Goal: Navigation & Orientation: Find specific page/section

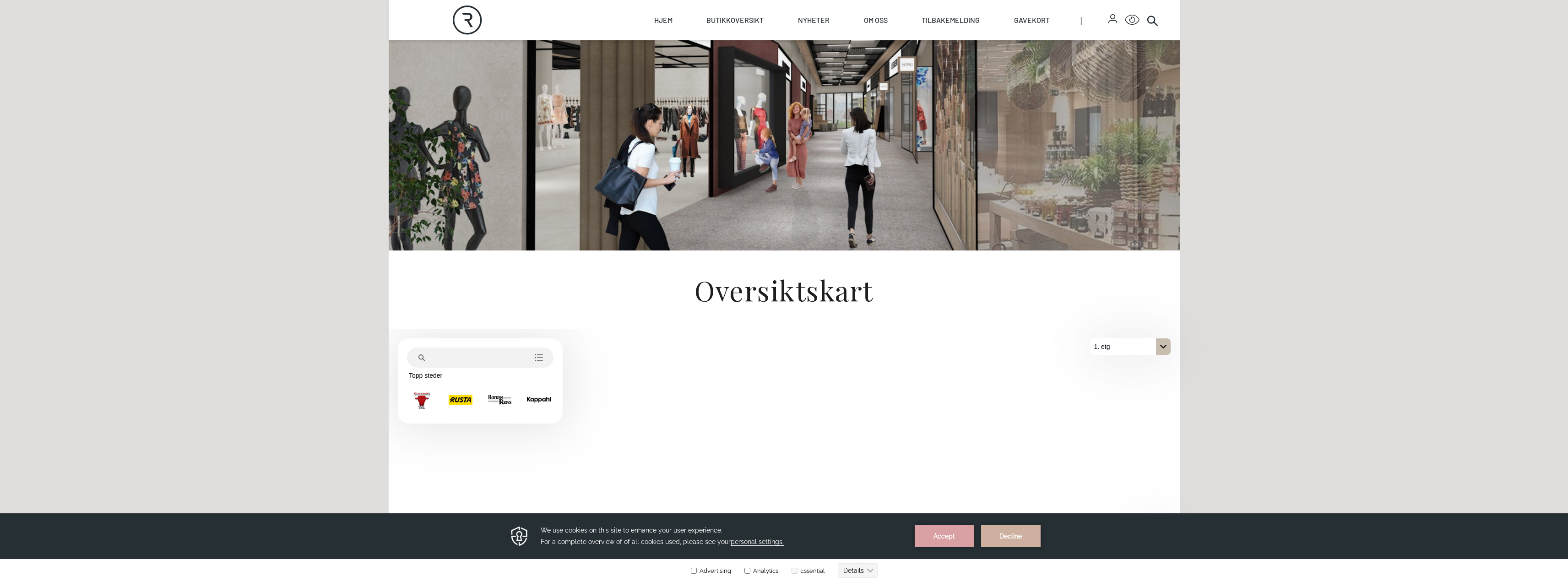
scroll to position [275, 0]
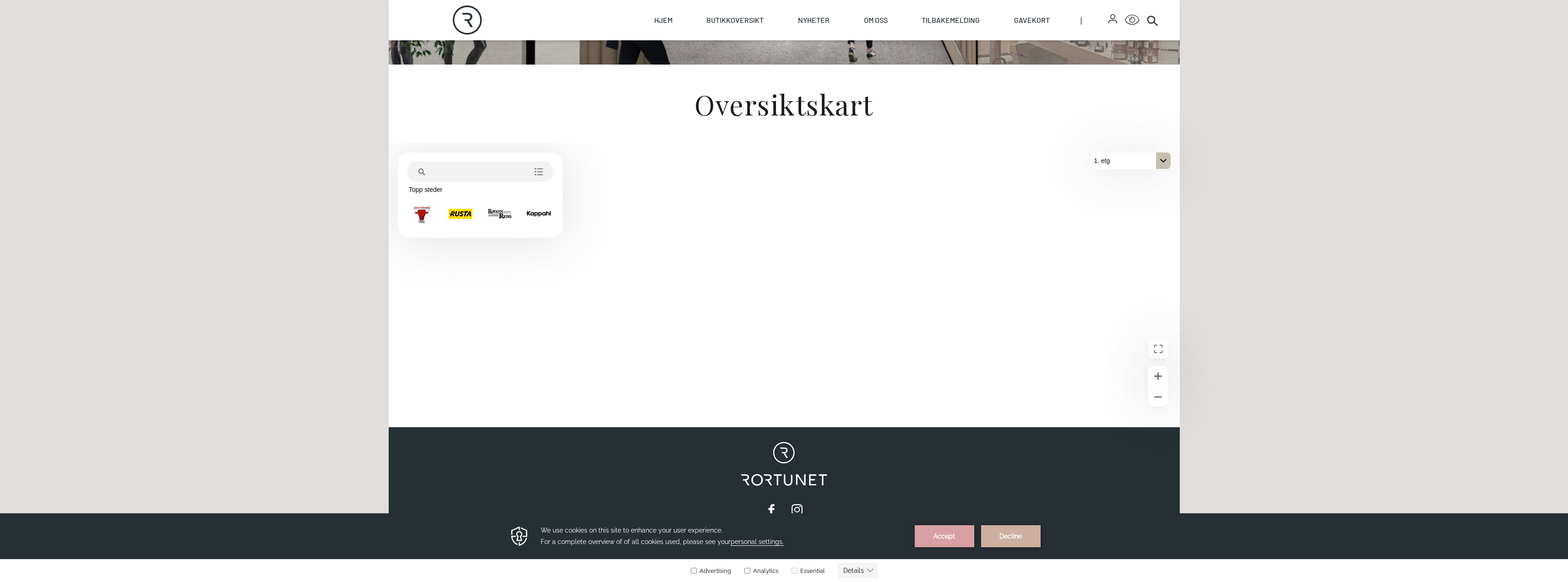
drag, startPoint x: 1122, startPoint y: 164, endPoint x: 1127, endPoint y: 162, distance: 5.4
click at [1123, 164] on div "1. etg" at bounding box center [1131, 160] width 80 height 16
click at [1120, 179] on button "2. etg" at bounding box center [1131, 177] width 80 height 16
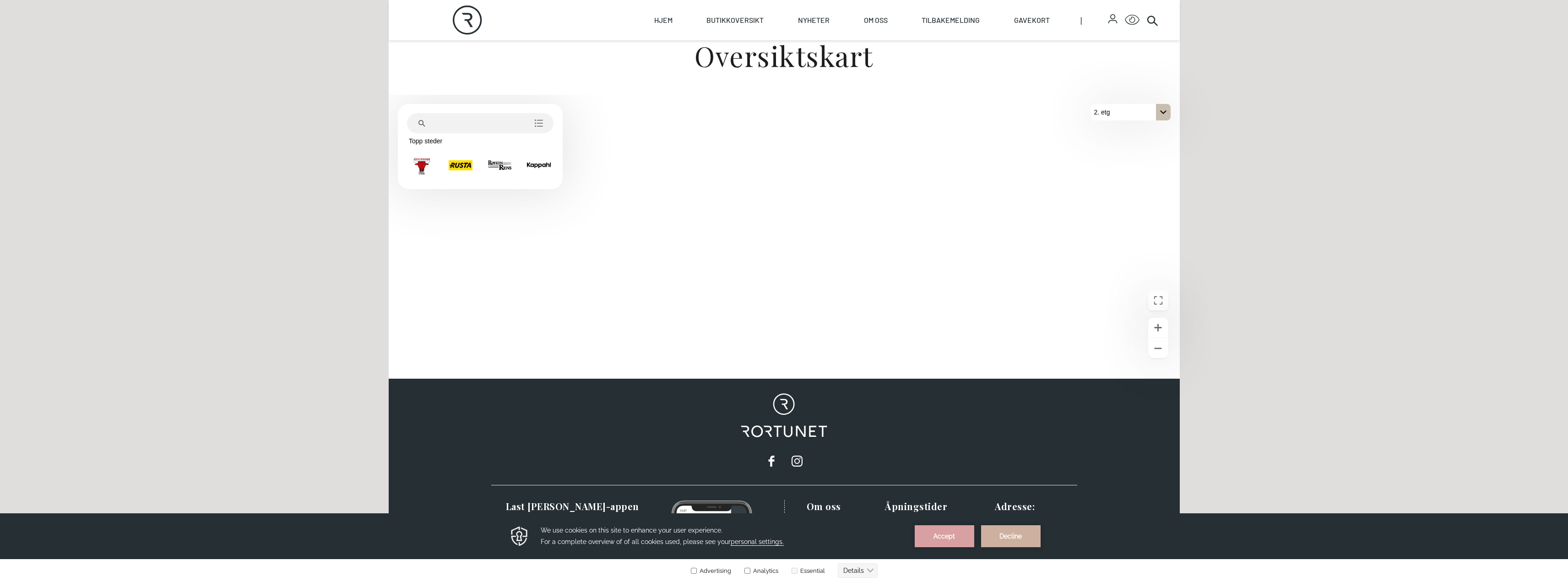
scroll to position [412, 0]
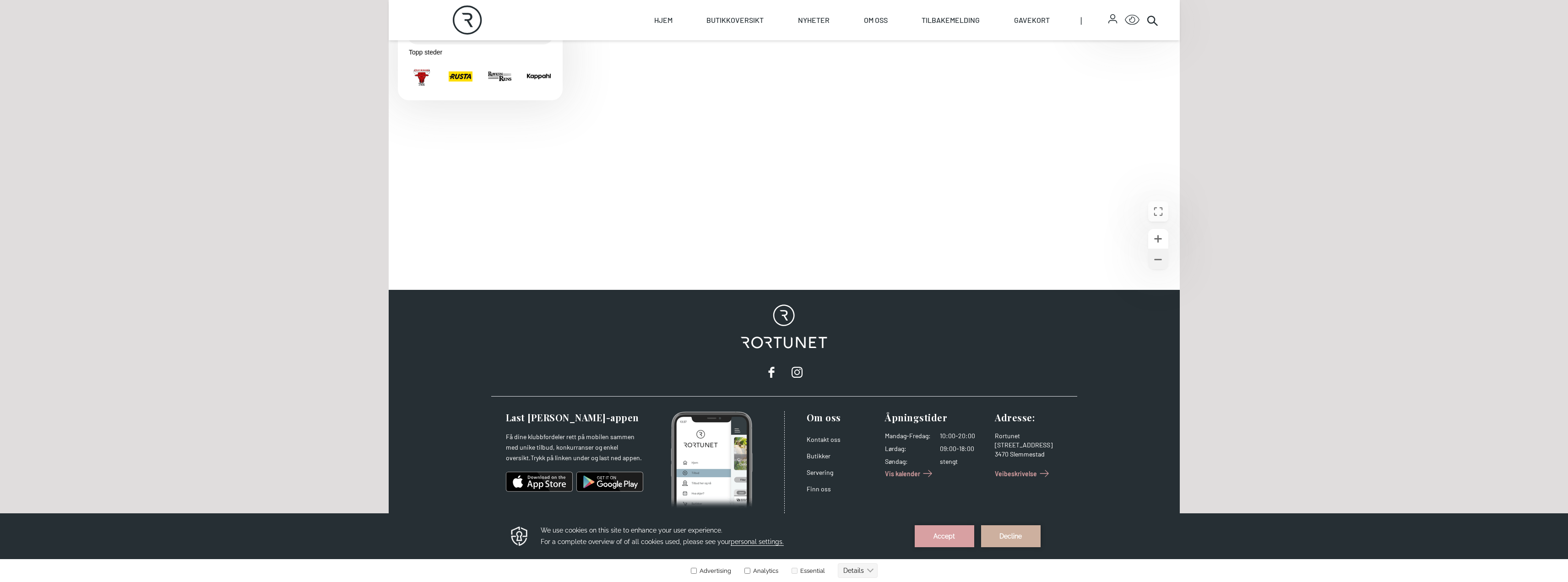
click at [1158, 259] on icon "Zoome ut" at bounding box center [1158, 259] width 7 height 1
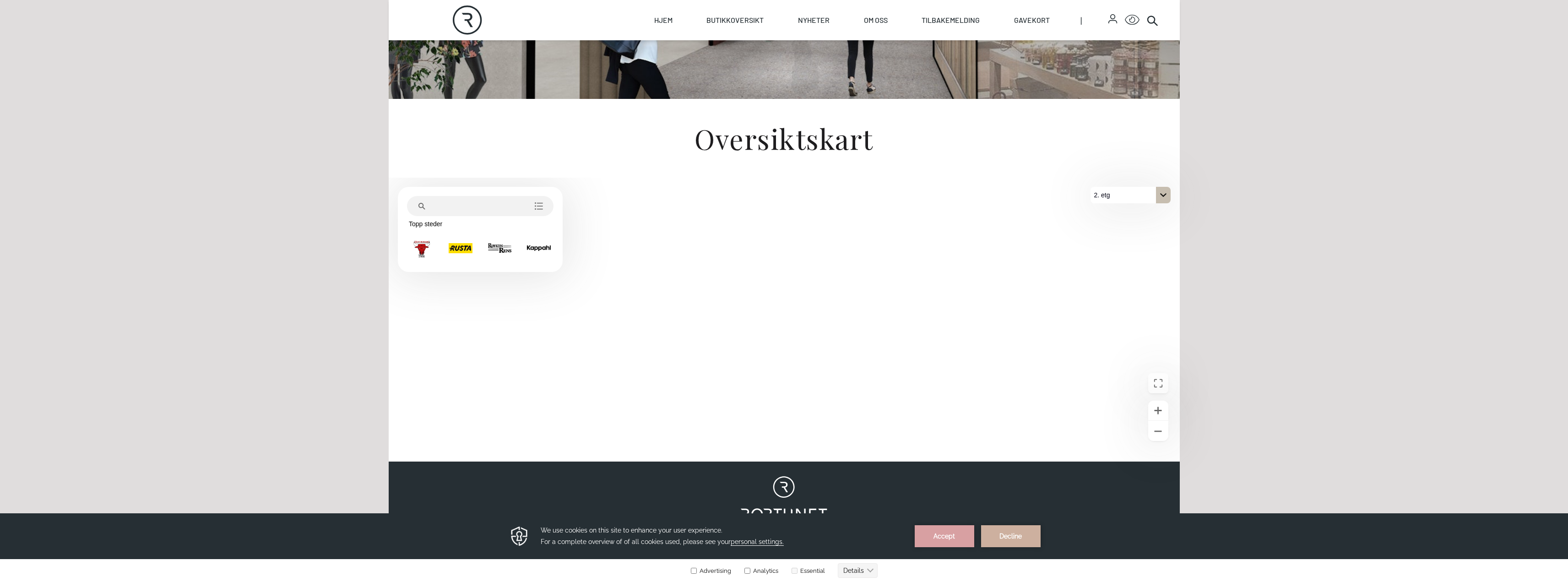
scroll to position [229, 0]
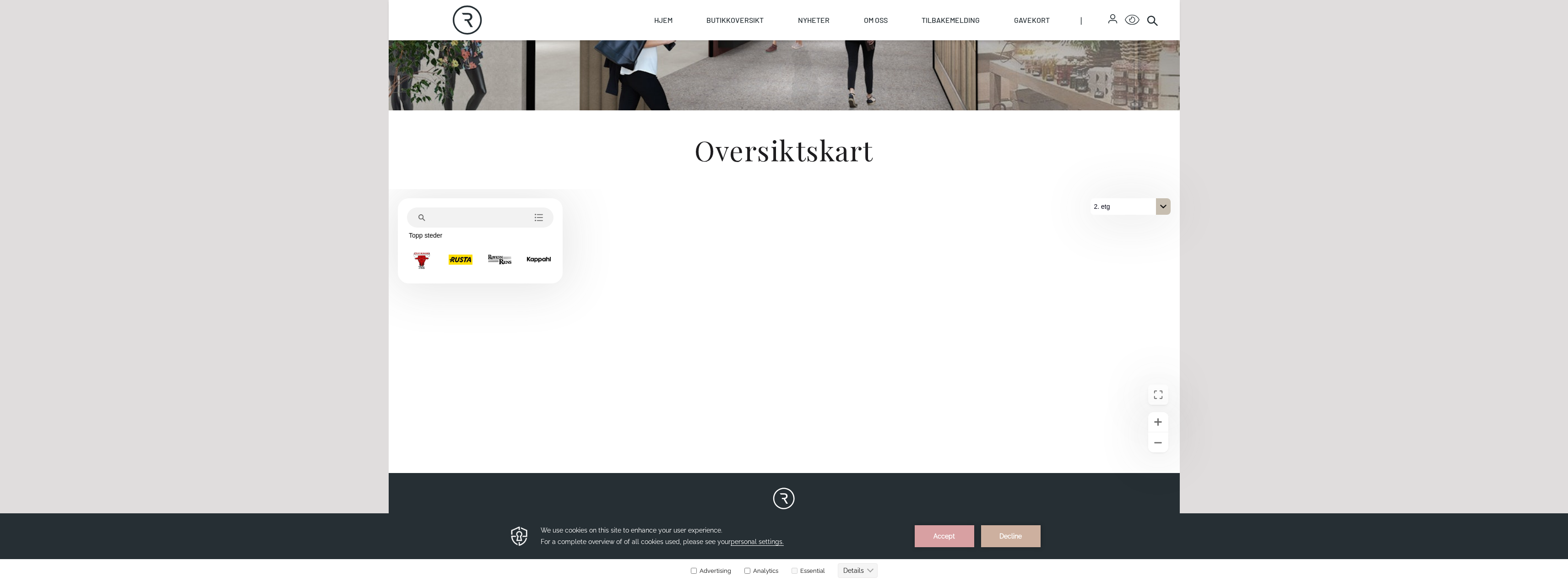
click at [1146, 208] on div "2. etg" at bounding box center [1131, 206] width 80 height 16
click at [1120, 242] on button "1. etg" at bounding box center [1131, 239] width 80 height 16
click at [1116, 209] on div "1. etg" at bounding box center [1131, 206] width 80 height 16
click at [1113, 222] on p "2. etg" at bounding box center [1107, 223] width 23 height 16
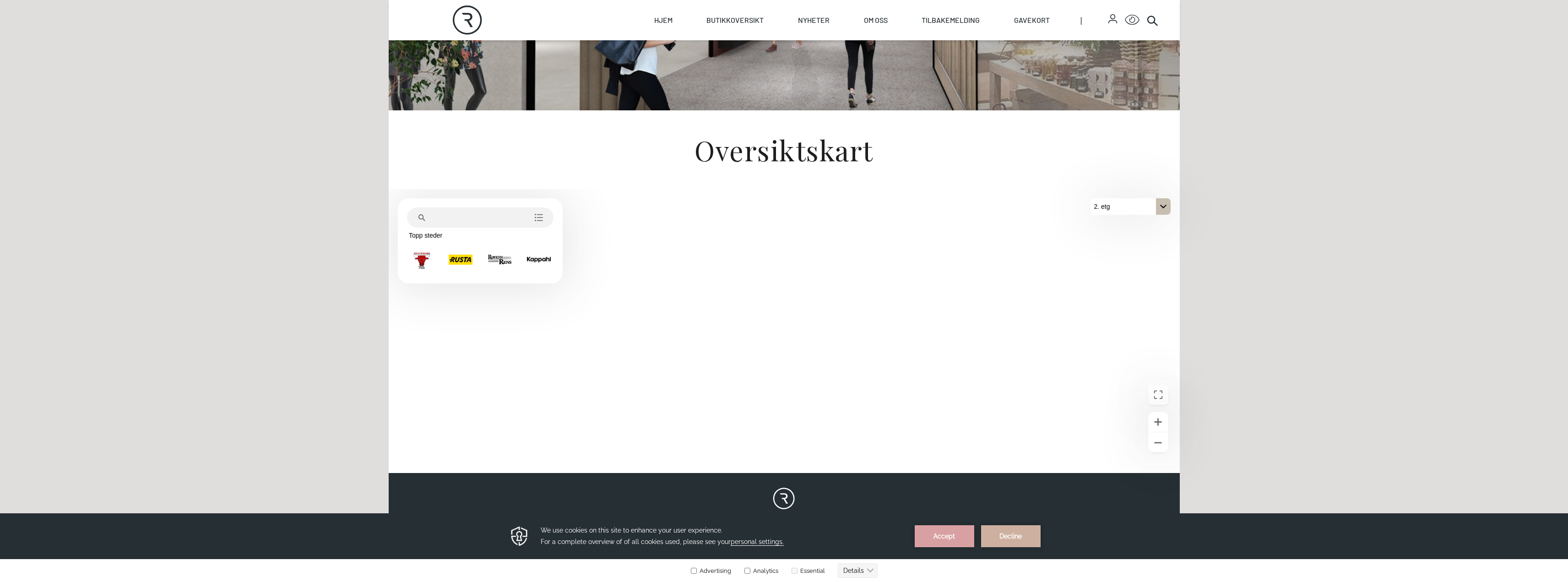
click at [1130, 214] on div "2. etg" at bounding box center [1131, 206] width 80 height 16
click at [1115, 240] on p "1. etg" at bounding box center [1107, 239] width 23 height 16
click at [1113, 206] on p "1. etg" at bounding box center [1102, 206] width 23 height 16
click at [1115, 226] on p "2. etg" at bounding box center [1107, 223] width 23 height 16
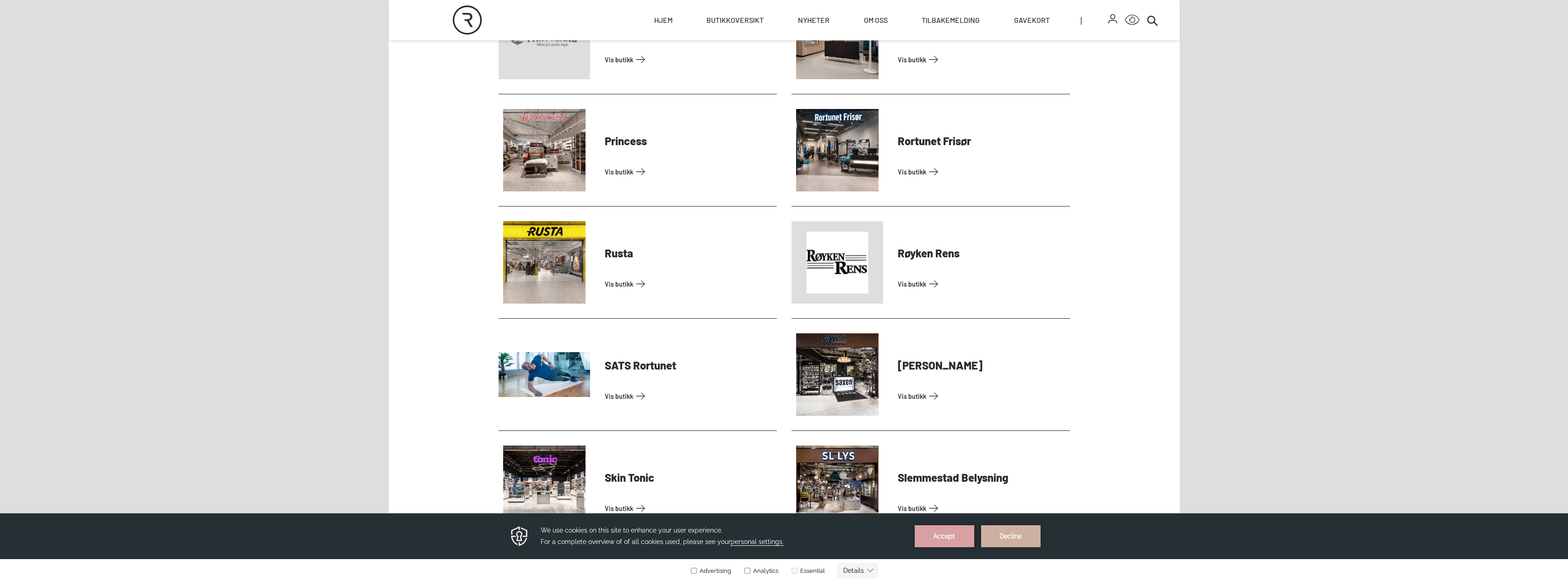
scroll to position [2106, 0]
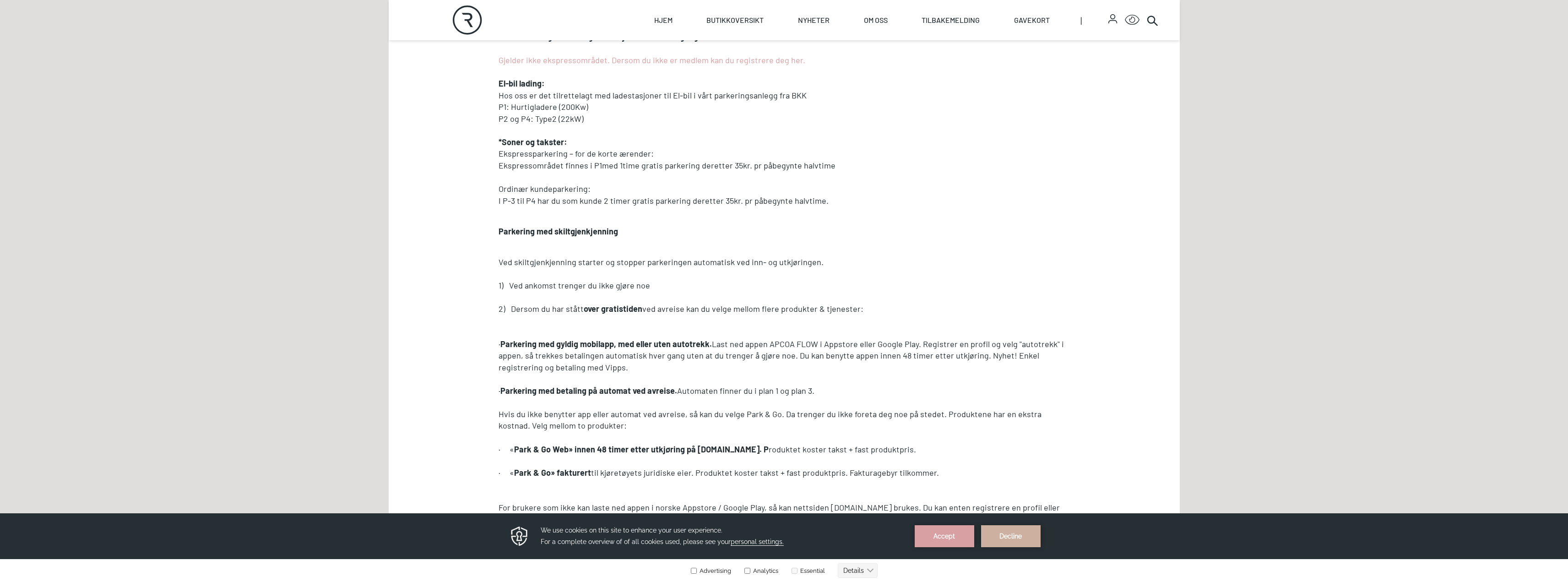
scroll to position [595, 0]
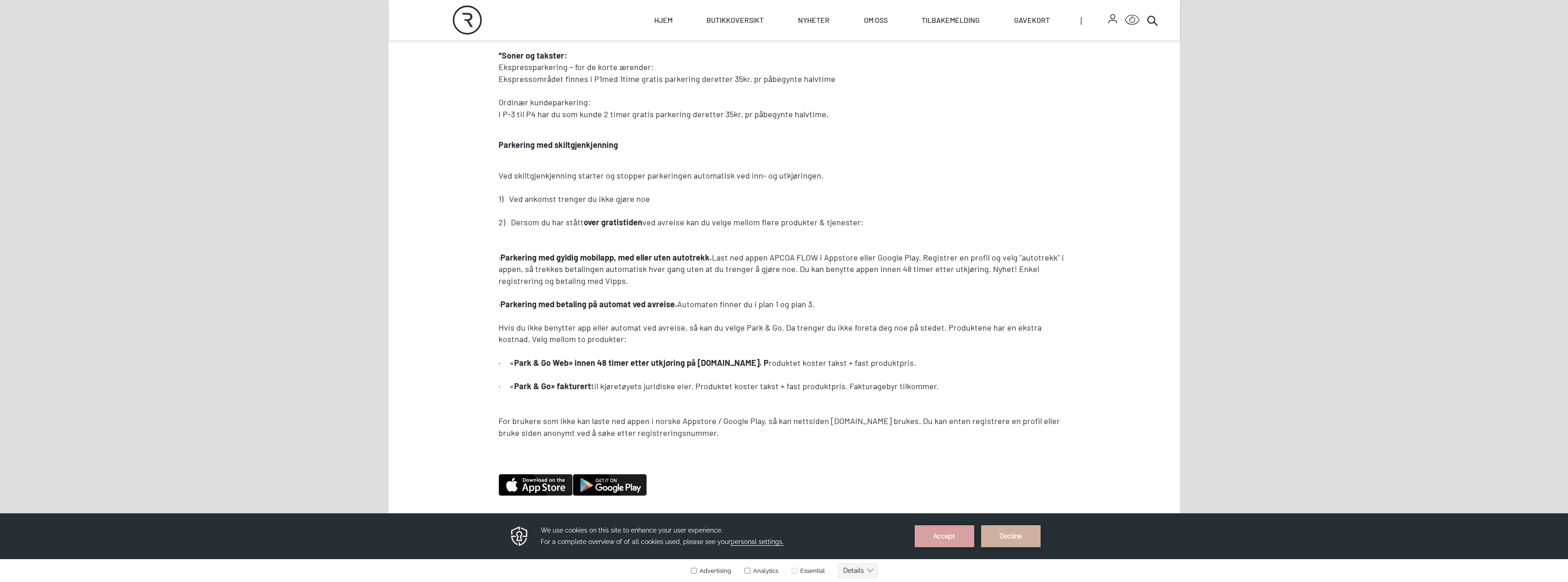
drag, startPoint x: 558, startPoint y: 270, endPoint x: 649, endPoint y: 280, distance: 91.5
click at [647, 279] on p "· Parkering med gyldig mobilapp, med eller uten autotrekk. Last ned appen APCOA…" at bounding box center [784, 270] width 572 height 35
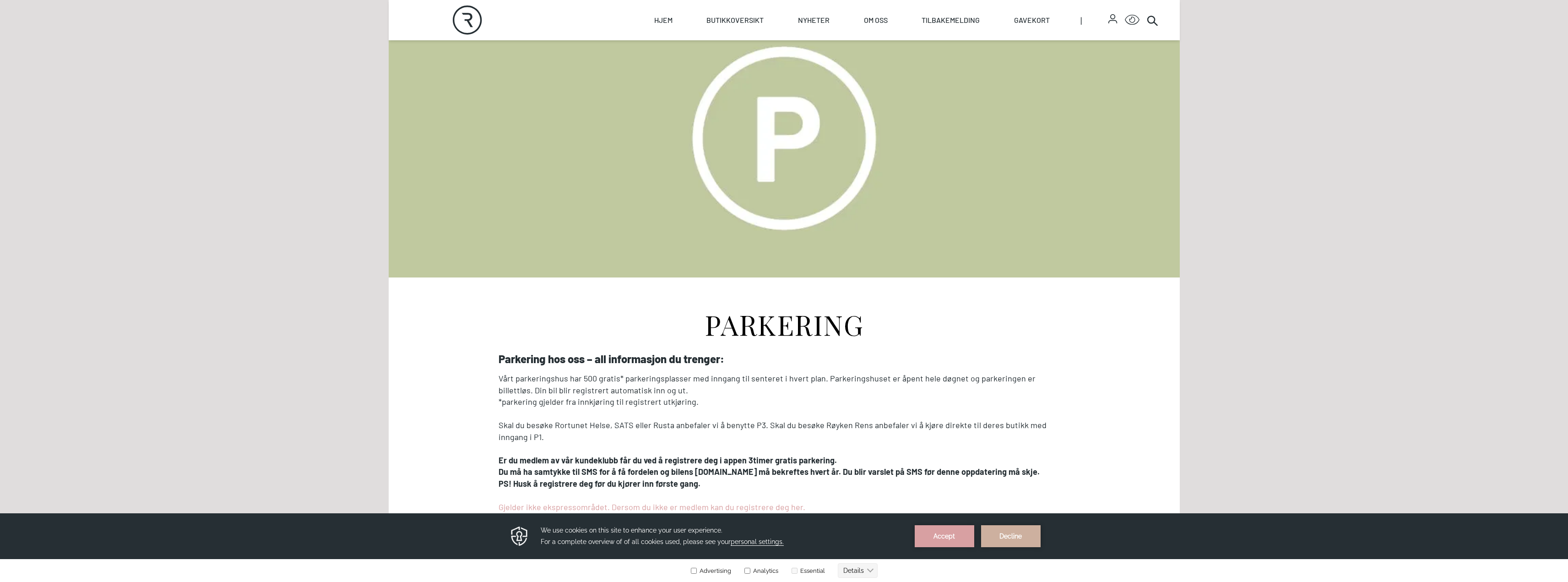
scroll to position [183, 0]
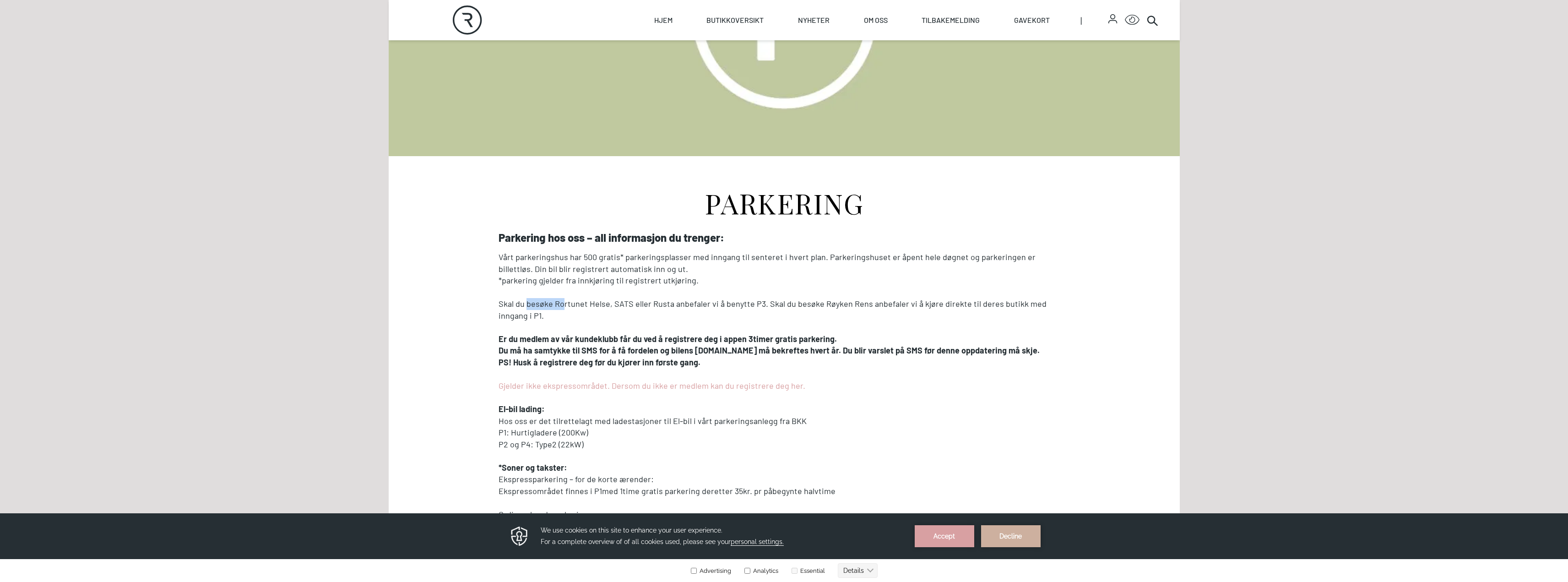
drag, startPoint x: 541, startPoint y: 305, endPoint x: 597, endPoint y: 303, distance: 56.0
click at [575, 303] on p "Skal du besøke Rortunet Helse, SATS eller Rusta anbefaler vi å benytte P3. Skal…" at bounding box center [784, 310] width 572 height 23
drag, startPoint x: 638, startPoint y: 302, endPoint x: 693, endPoint y: 305, distance: 55.1
click at [691, 305] on p "Skal du besøke Rortunet Helse, SATS eller Rusta anbefaler vi å benytte P3. Skal…" at bounding box center [784, 310] width 572 height 23
click at [749, 300] on p "Skal du besøke Rortunet Helse, SATS eller Rusta anbefaler vi å benytte P3. Skal…" at bounding box center [784, 310] width 572 height 23
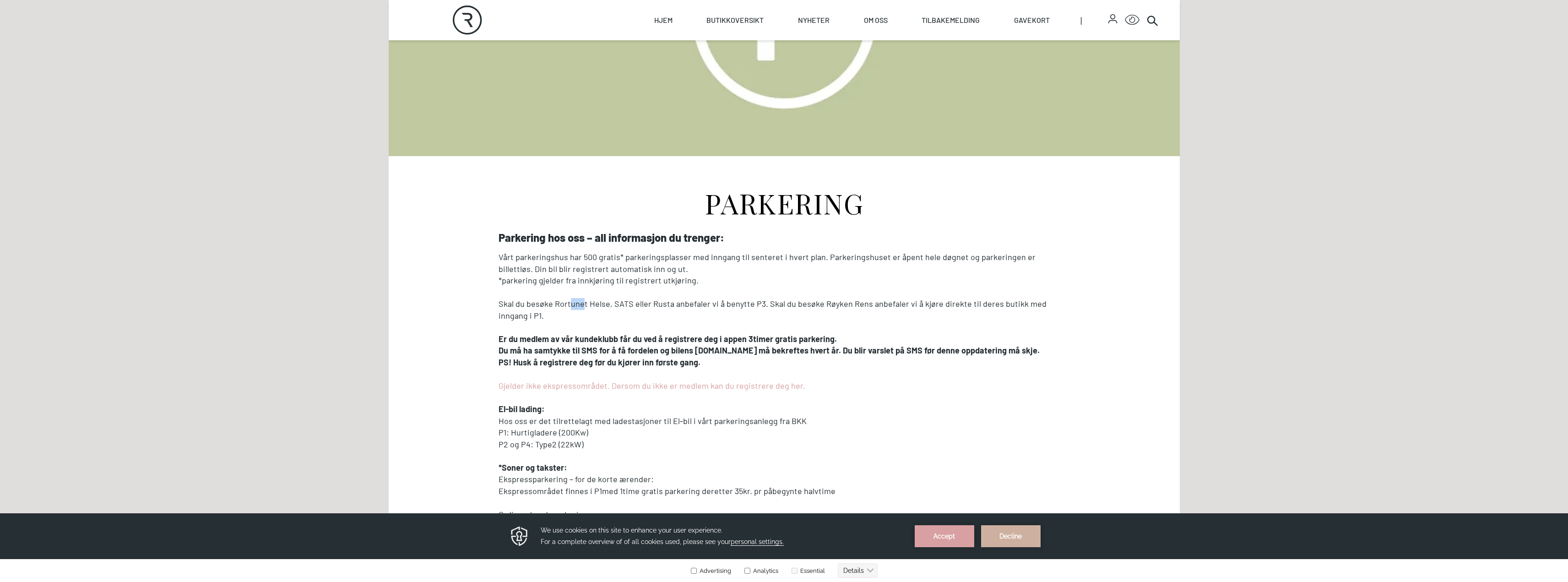
click at [584, 307] on p "Skal du besøke Rortunet Helse, SATS eller Rusta anbefaler vi å benytte P3. Skal…" at bounding box center [784, 310] width 572 height 23
click at [618, 308] on p "Skal du besøke Rortunet Helse, SATS eller Rusta anbefaler vi å benytte P3. Skal…" at bounding box center [784, 310] width 572 height 23
click at [625, 319] on p "Skal du besøke Rortunet Helse, SATS eller Rusta anbefaler vi å benytte P3. Skal…" at bounding box center [784, 310] width 572 height 23
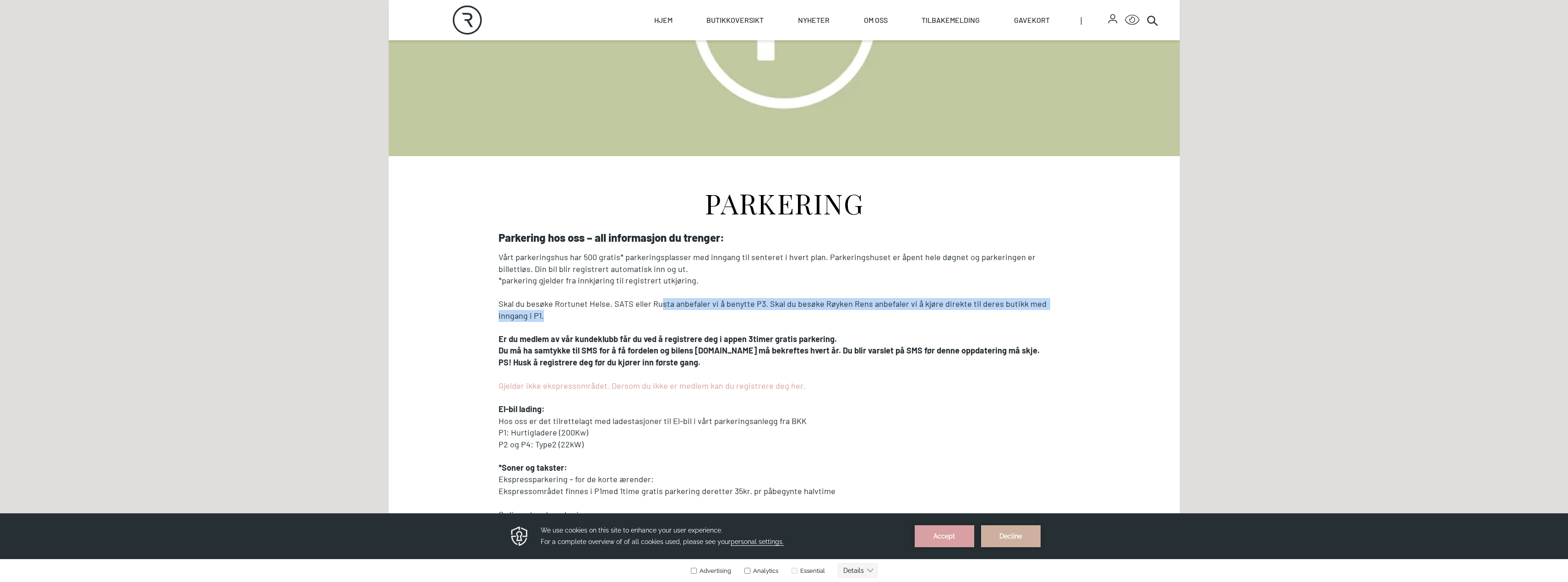
drag, startPoint x: 658, startPoint y: 306, endPoint x: 947, endPoint y: 322, distance: 289.4
click at [957, 322] on div "Parkering hos oss – all informasjon du trenger: Vårt parkeringshus har 500 grat…" at bounding box center [784, 570] width 572 height 677
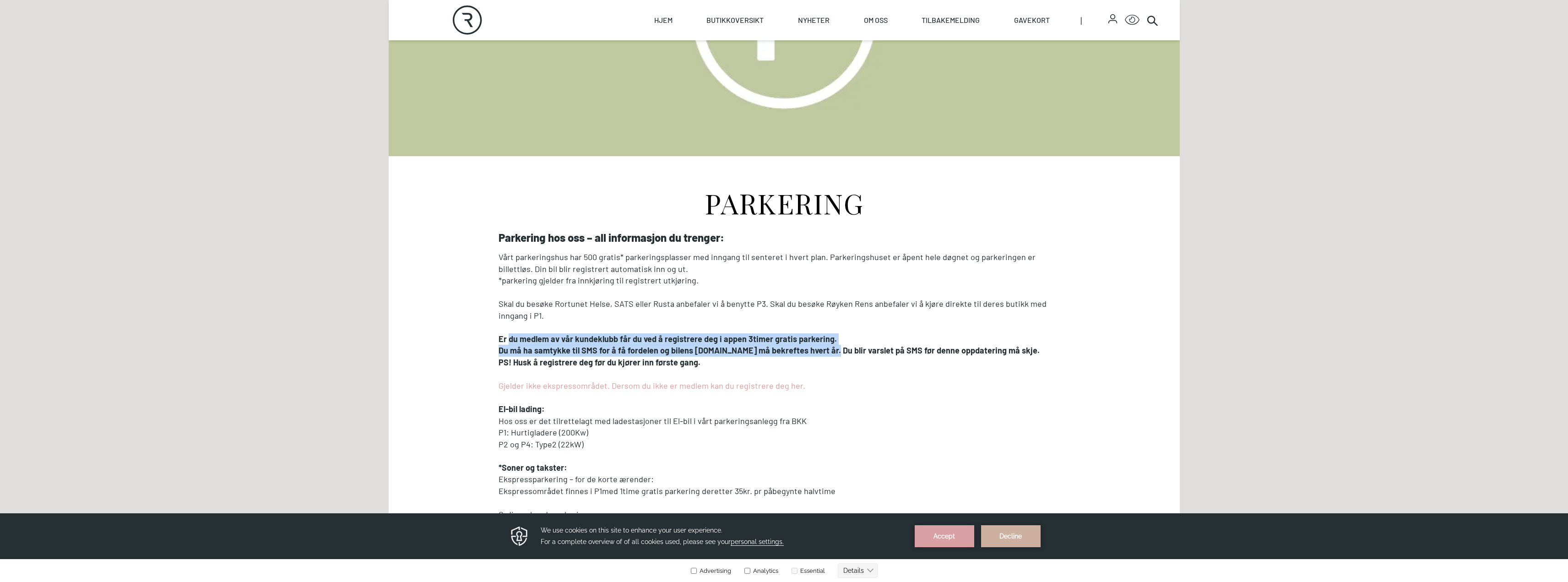
drag, startPoint x: 534, startPoint y: 332, endPoint x: 778, endPoint y: 317, distance: 244.5
click at [819, 348] on div "Parkering hos oss – all informasjon du trenger: Vårt parkeringshus har 500 grat…" at bounding box center [784, 570] width 572 height 677
click at [754, 307] on p "Skal du besøke Rortunet Helse, SATS eller Rusta anbefaler vi å benytte P3. Skal…" at bounding box center [784, 310] width 572 height 23
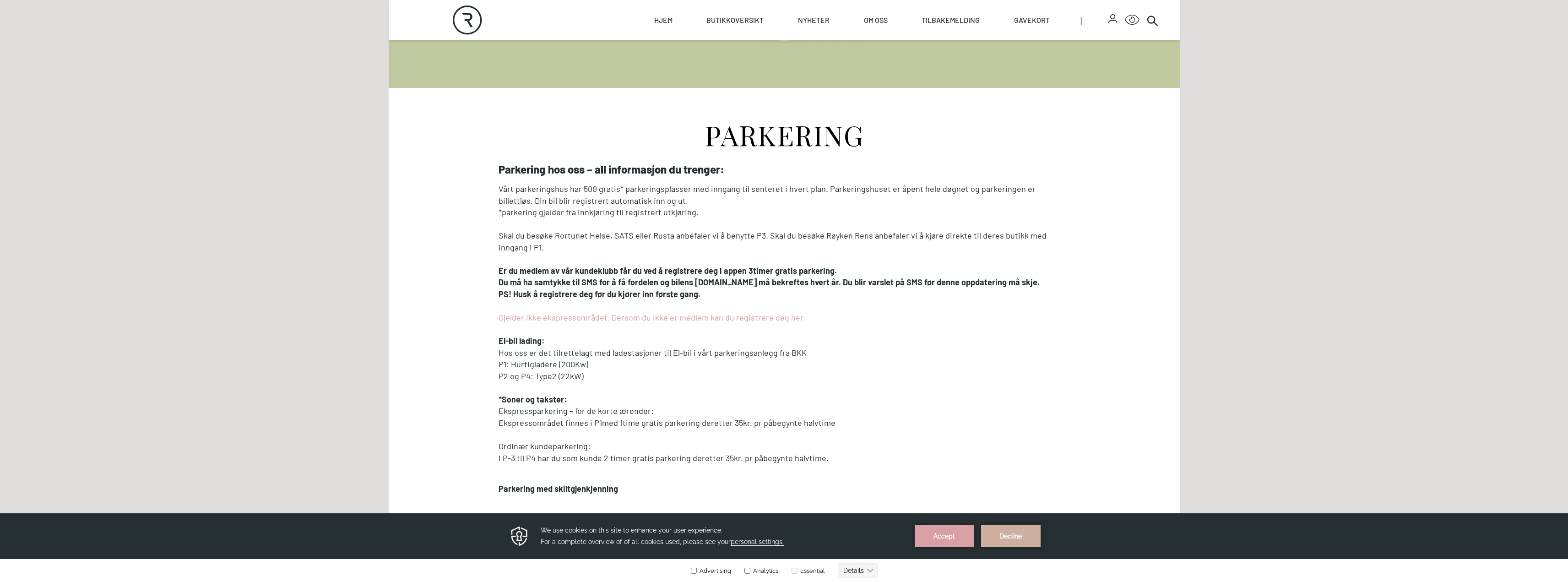
scroll to position [229, 0]
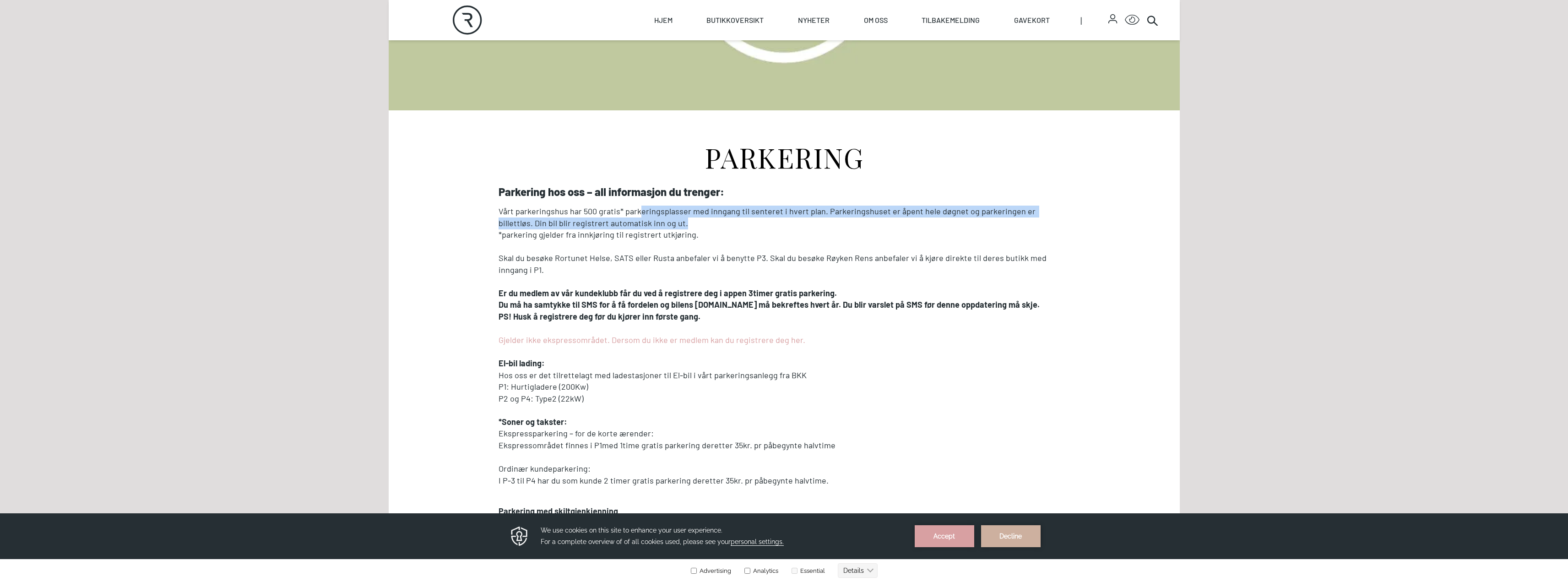
drag, startPoint x: 662, startPoint y: 212, endPoint x: 863, endPoint y: 238, distance: 202.7
click at [872, 233] on div "Parkering hos oss – all informasjon du trenger: Vårt parkeringshus har 500 grat…" at bounding box center [784, 524] width 572 height 677
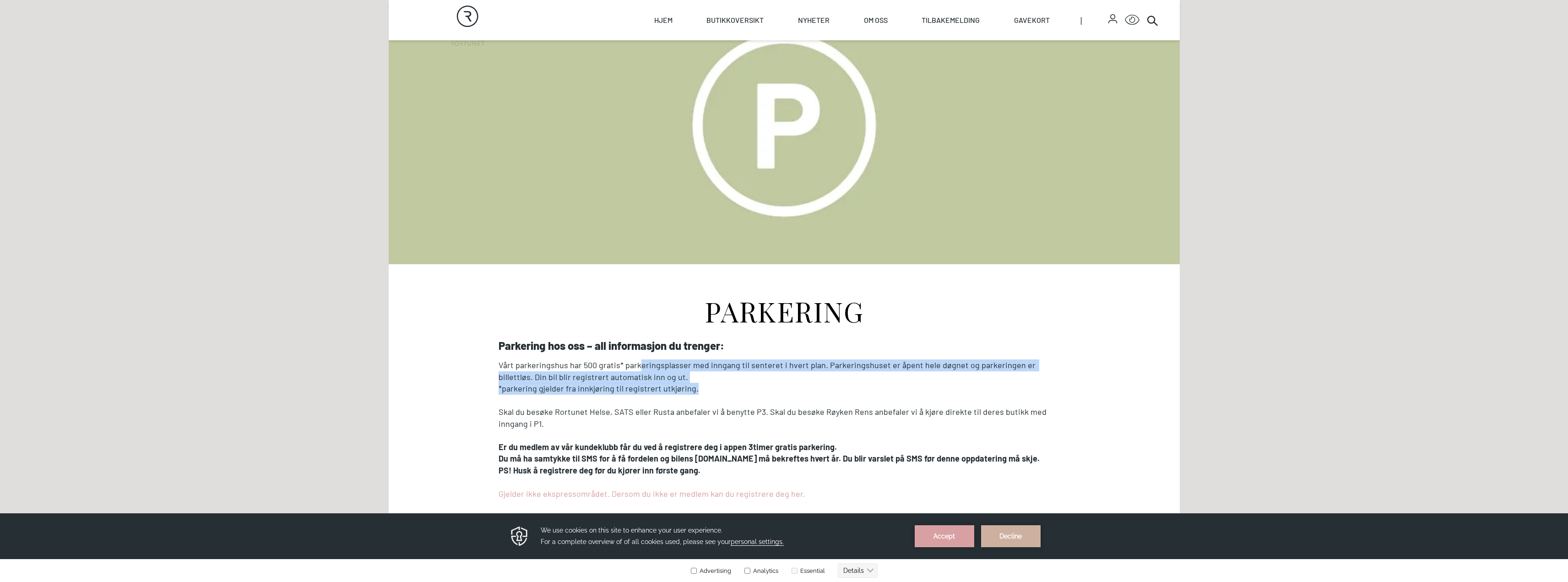
scroll to position [0, 0]
